Goal: Task Accomplishment & Management: Manage account settings

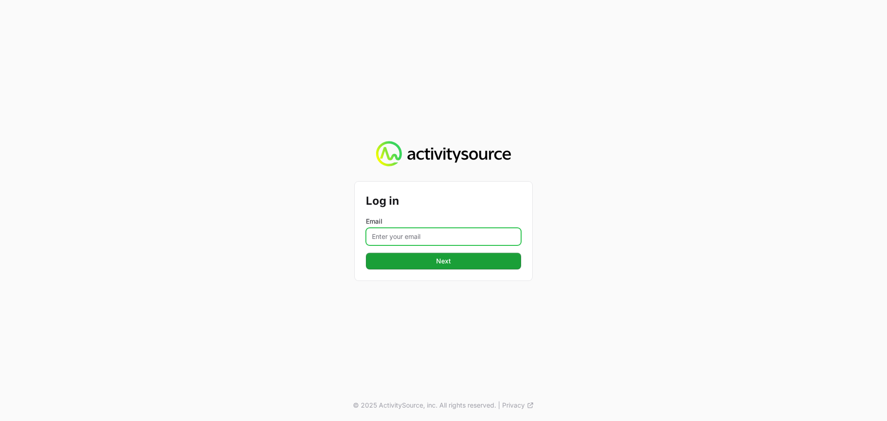
click at [478, 238] on input "Email" at bounding box center [443, 237] width 155 height 18
type input "[PERSON_NAME][EMAIL_ADDRESS][DOMAIN_NAME]"
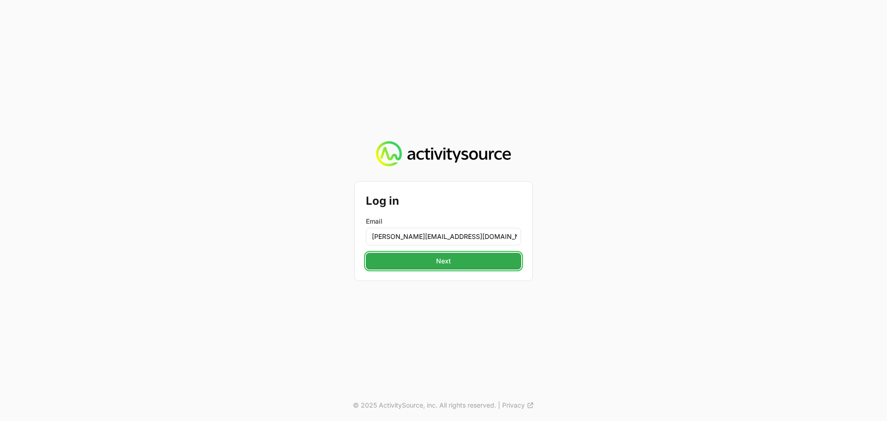
click at [470, 257] on span "Next" at bounding box center [443, 260] width 144 height 11
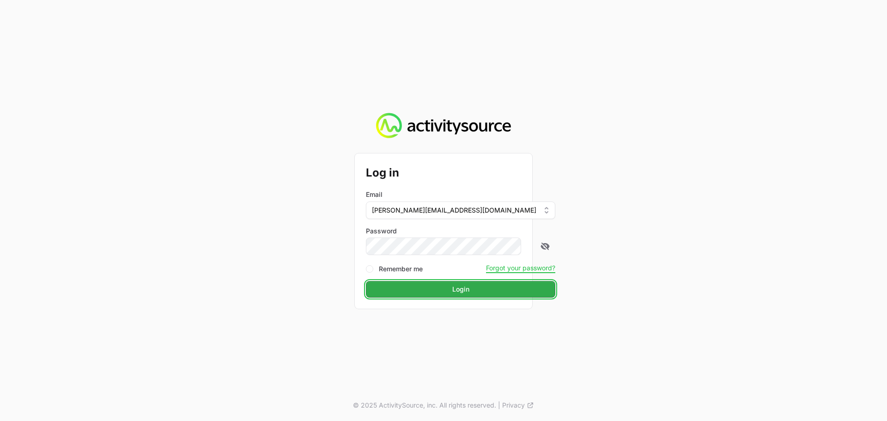
click at [446, 290] on span "Login" at bounding box center [460, 289] width 178 height 11
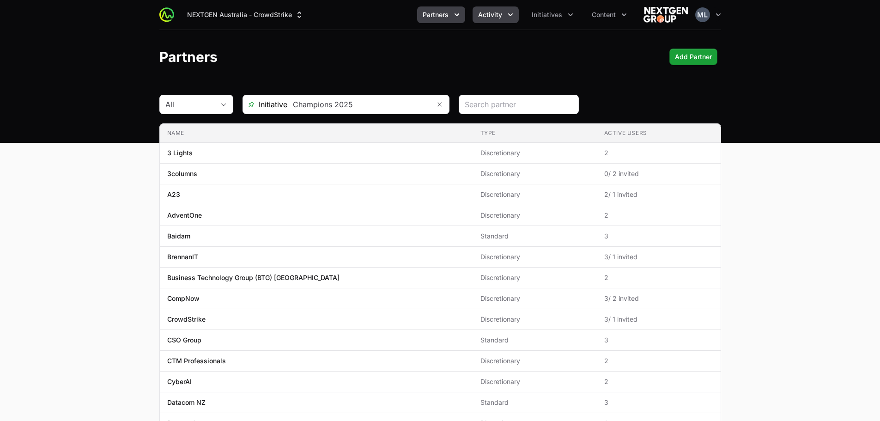
click at [473, 12] on button "Activity" at bounding box center [495, 14] width 46 height 17
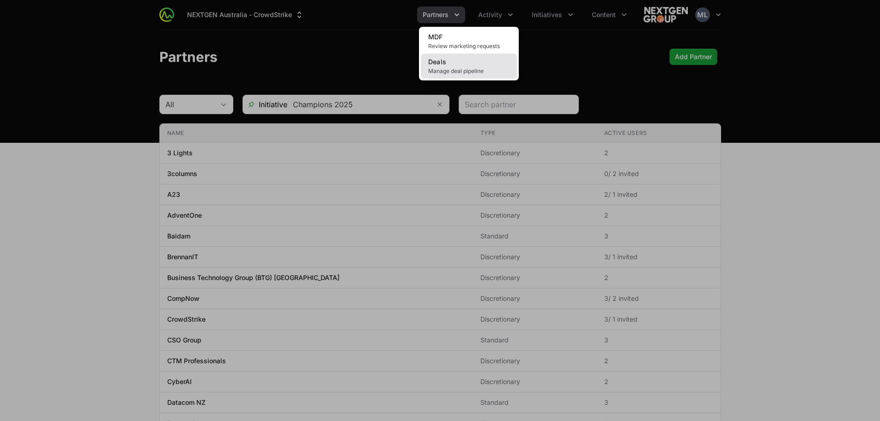
click at [455, 70] on span "Manage deal pipeline" at bounding box center [468, 70] width 81 height 7
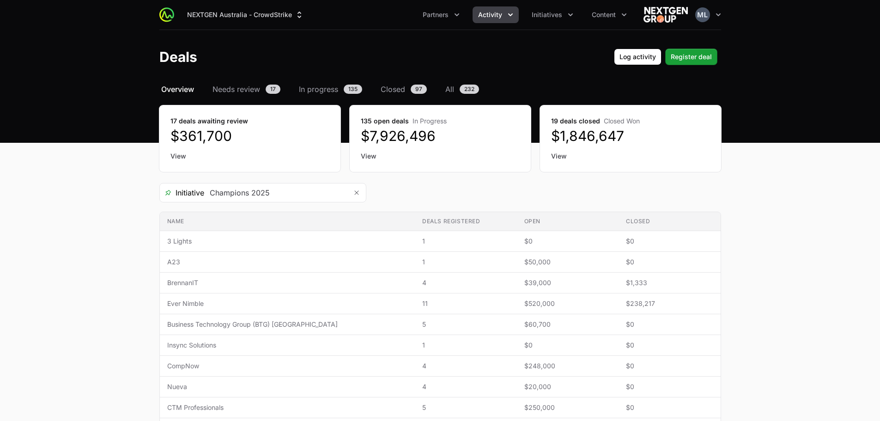
click at [525, 9] on ul "Partners Activity Initiatives Content" at bounding box center [524, 14] width 215 height 17
click at [507, 17] on icon "Activity menu" at bounding box center [510, 14] width 9 height 9
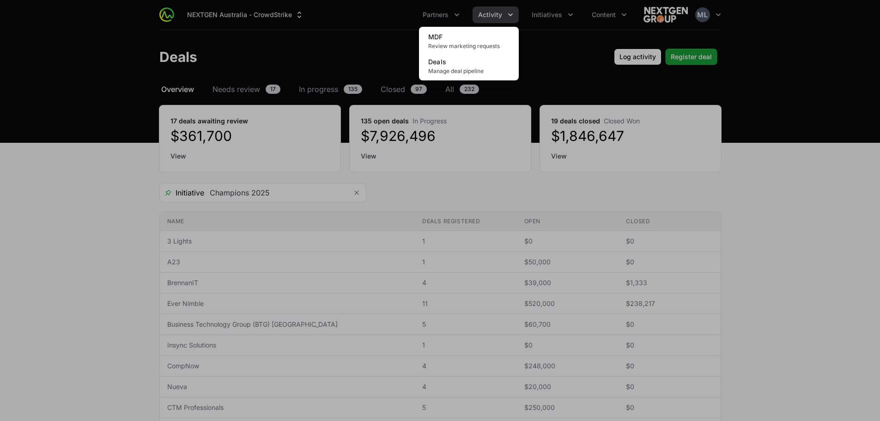
click at [536, 58] on div "Activity menu" at bounding box center [440, 210] width 880 height 421
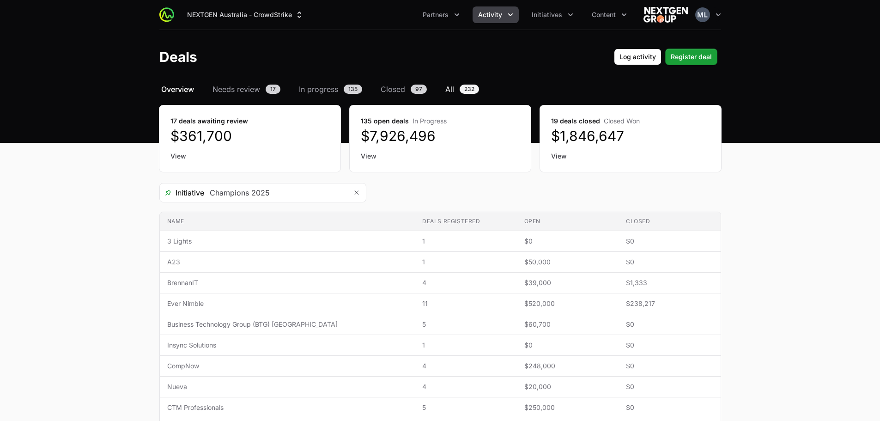
click at [449, 85] on span "All" at bounding box center [449, 89] width 9 height 11
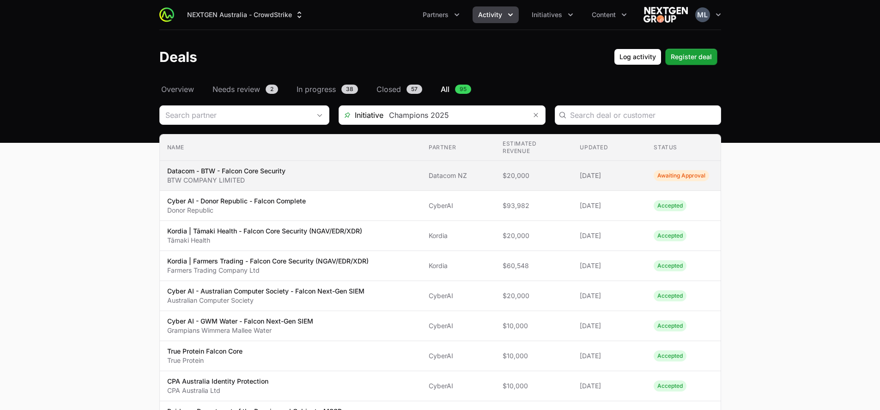
click at [340, 176] on span "Datacom - BTW - Falcon Core Security BTW COMPANY LIMITED" at bounding box center [290, 175] width 247 height 18
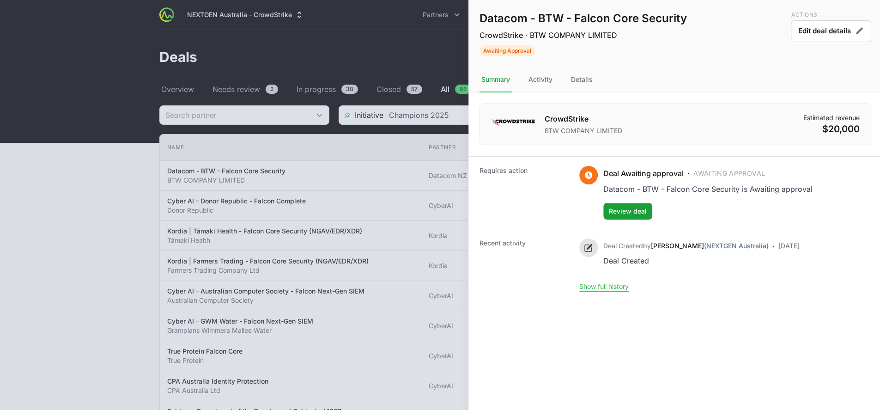
click at [320, 161] on div at bounding box center [440, 205] width 880 height 410
